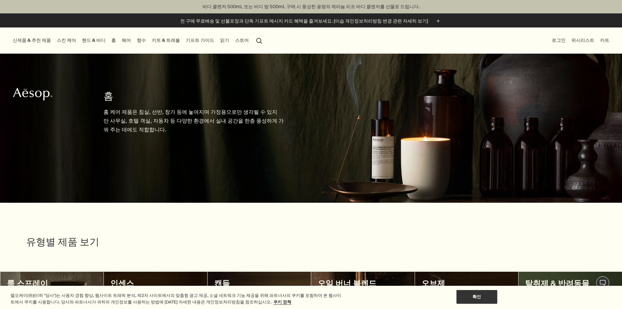
click at [302, 40] on div "신제품 & 추천 제품 신제품 루센트 페이셜 리파이너 엘레오스 너리싱 바디 클렌저 오르너 오 드 퍼퓸 스크린 3 프래그런스 앤솔러지 볼륨 I 추…" at bounding box center [311, 40] width 622 height 26
click at [265, 40] on button "search 검색" at bounding box center [259, 40] width 12 height 12
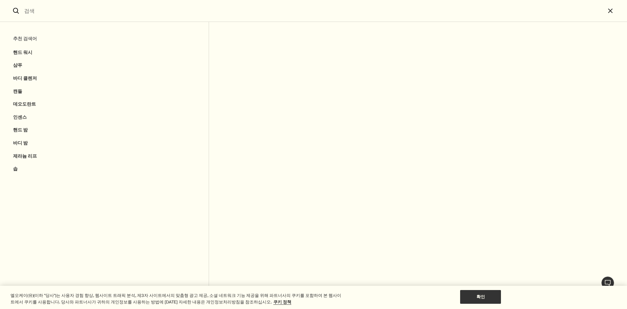
type input "X"
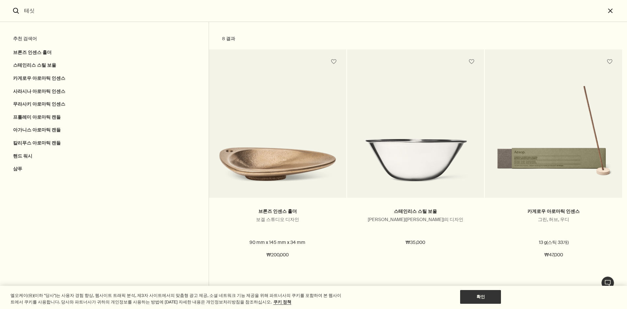
type input "테싯"
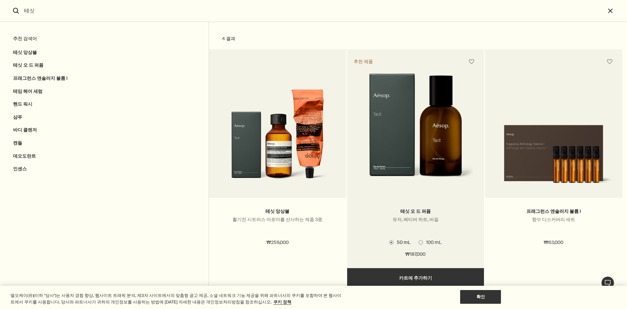
click at [420, 243] on span "검색" at bounding box center [421, 242] width 4 height 4
click at [419, 243] on input "100 mL" at bounding box center [419, 241] width 0 height 4
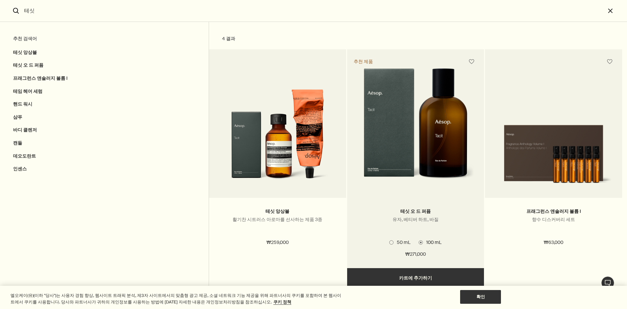
click at [393, 243] on span "검색" at bounding box center [391, 242] width 4 height 4
click at [389, 243] on input "50 mL" at bounding box center [389, 241] width 0 height 4
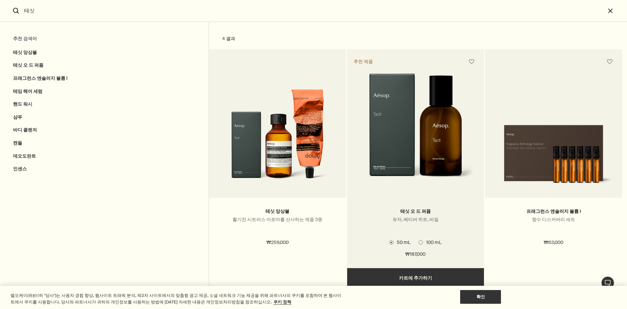
click at [422, 243] on span "검색" at bounding box center [421, 242] width 4 height 4
click at [419, 243] on input "100 mL" at bounding box center [419, 241] width 0 height 4
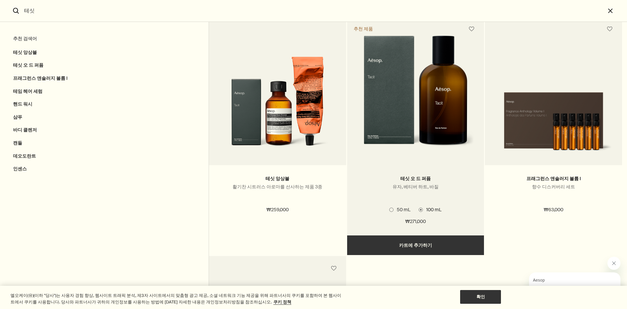
click at [391, 209] on span "검색" at bounding box center [391, 209] width 4 height 4
click at [389, 239] on input "50 mL" at bounding box center [389, 241] width 0 height 4
